Goal: Find specific page/section: Find specific page/section

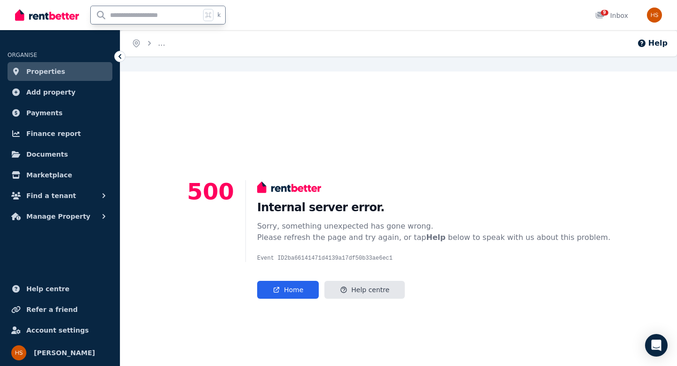
click at [135, 11] on input "text" at bounding box center [146, 15] width 110 height 18
type input "*"
type input "******"
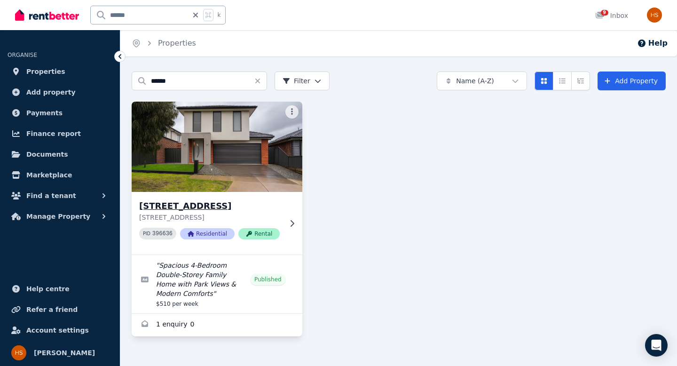
click at [184, 203] on h3 "[STREET_ADDRESS]" at bounding box center [210, 205] width 143 height 13
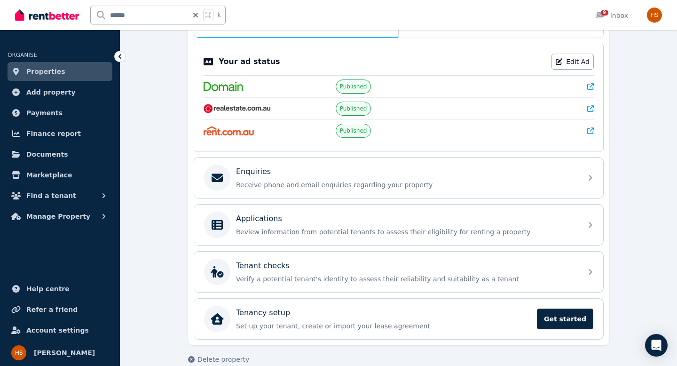
scroll to position [195, 0]
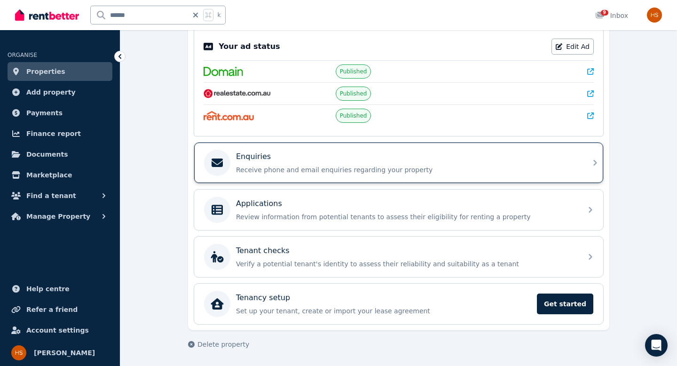
click at [266, 174] on p "Receive phone and email enquiries regarding your property" at bounding box center [406, 169] width 341 height 9
